Goal: Find specific page/section: Find specific page/section

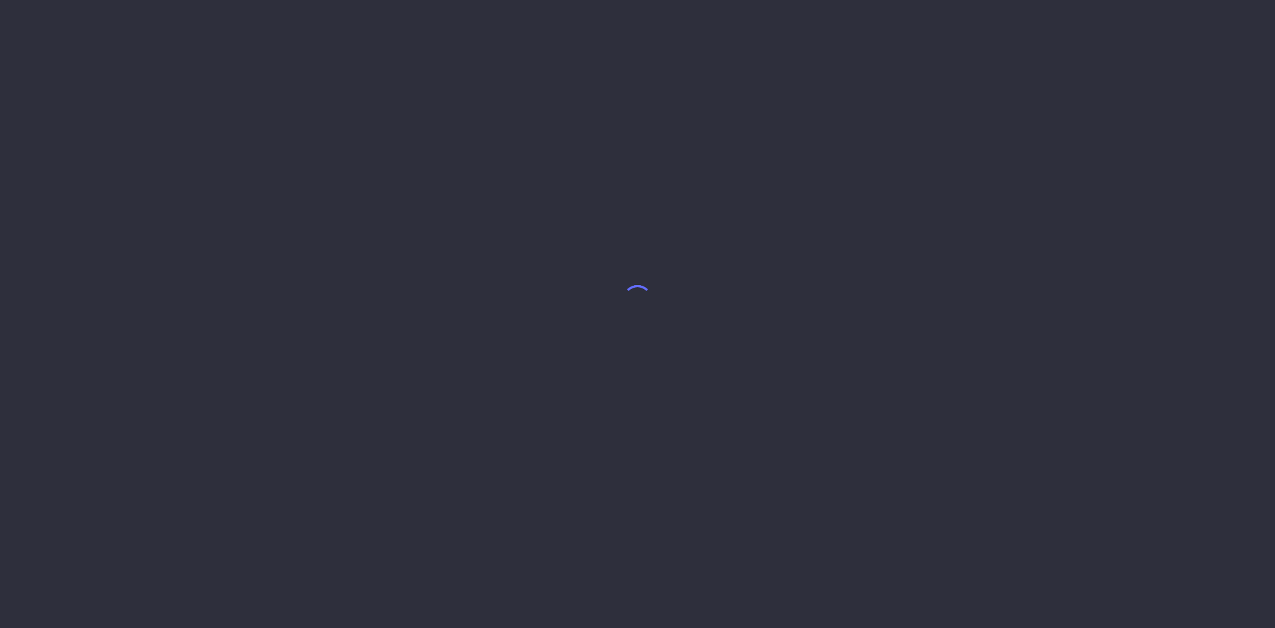
select select "8"
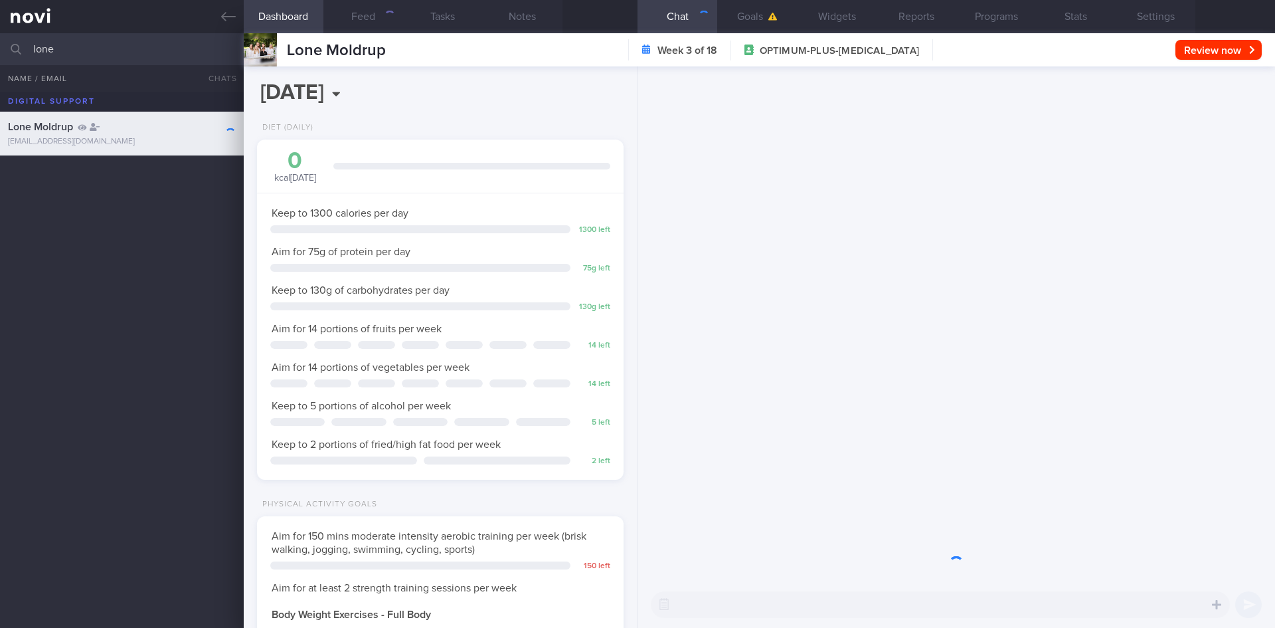
scroll to position [185, 333]
drag, startPoint x: 70, startPoint y: 45, endPoint x: 32, endPoint y: 47, distance: 38.0
click at [32, 47] on input "lone" at bounding box center [637, 49] width 1275 height 32
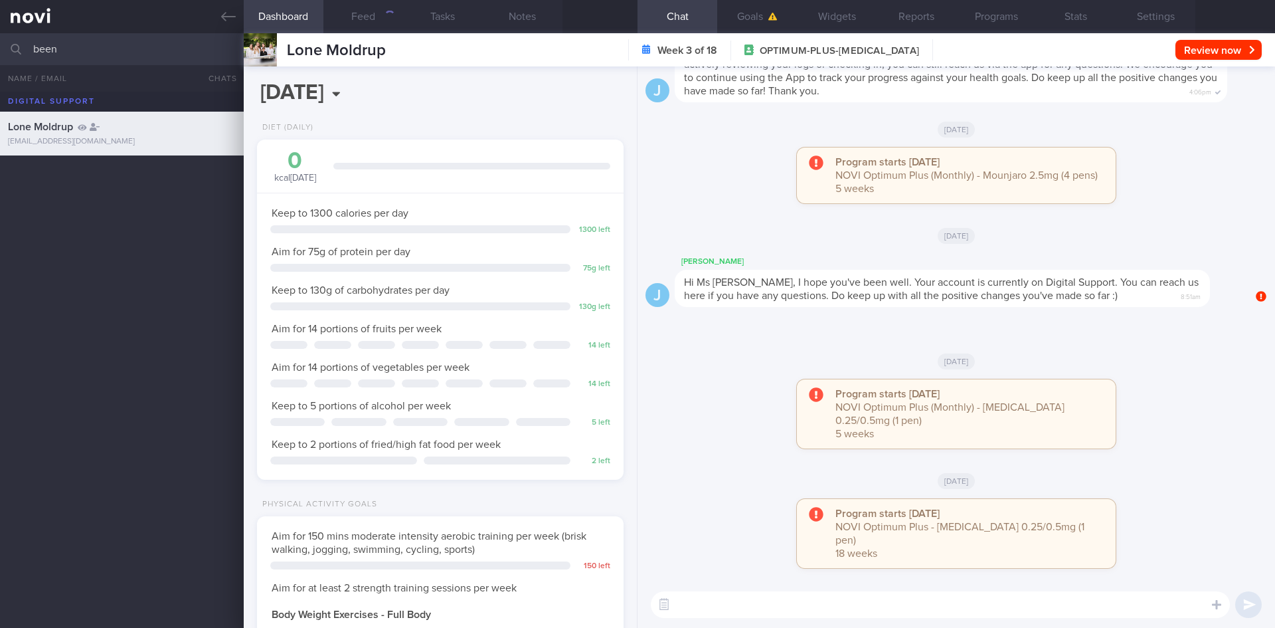
click at [39, 50] on input "been" at bounding box center [637, 49] width 1275 height 32
type input "[PERSON_NAME]"
click at [144, 183] on div "[EMAIL_ADDRESS][DOMAIN_NAME]" at bounding box center [122, 186] width 228 height 10
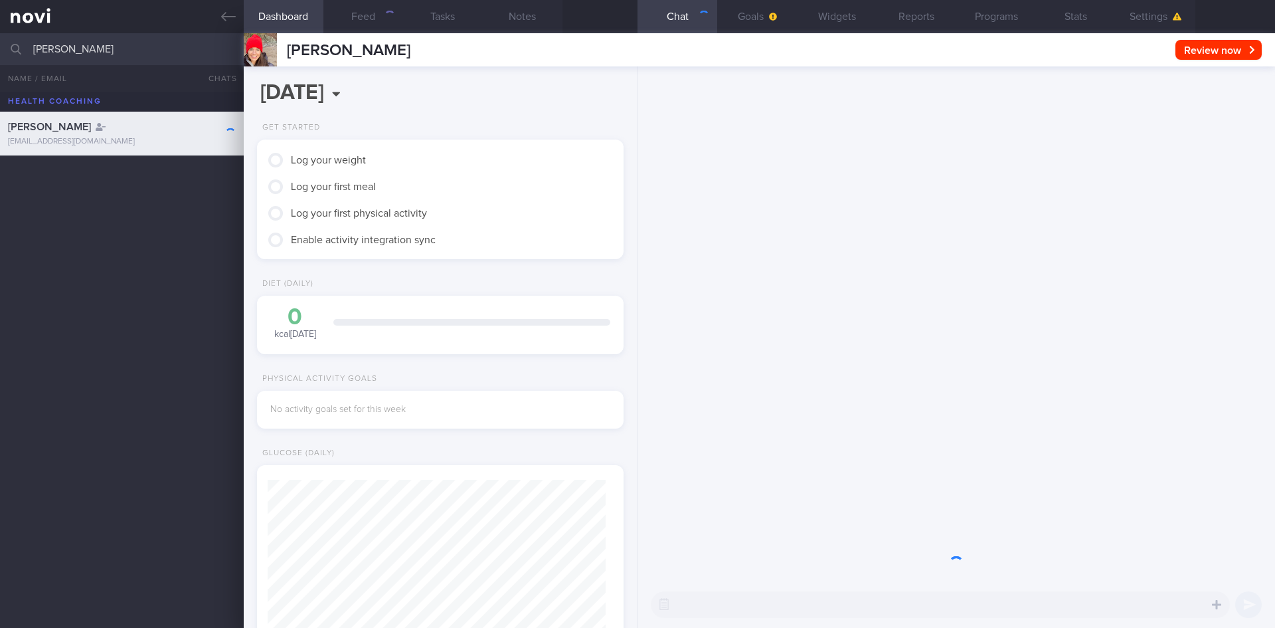
scroll to position [166, 333]
